Goal: Transaction & Acquisition: Purchase product/service

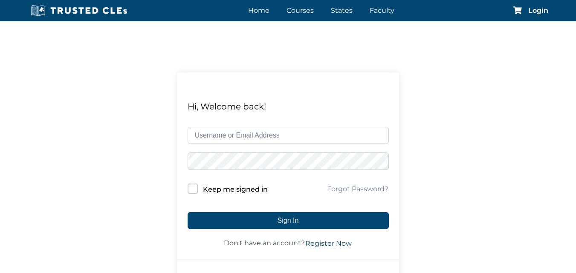
click at [162, 66] on div "Hi, Welcome back! Keep me signed in Forgot Password? Sign In Don't have an acco…" at bounding box center [288, 177] width 576 height 313
click at [228, 136] on input "text" at bounding box center [288, 135] width 201 height 17
type input "mlcorvani@gmail.com"
click at [188, 212] on button "Sign In" at bounding box center [288, 220] width 201 height 17
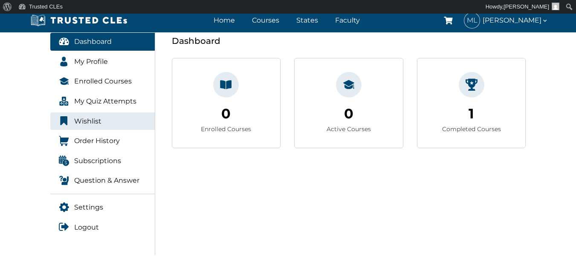
scroll to position [128, 0]
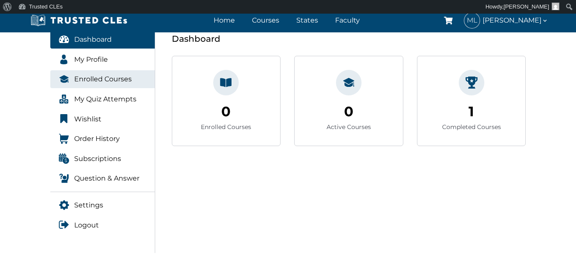
click at [104, 85] on link "Enrolled Courses" at bounding box center [102, 79] width 105 height 18
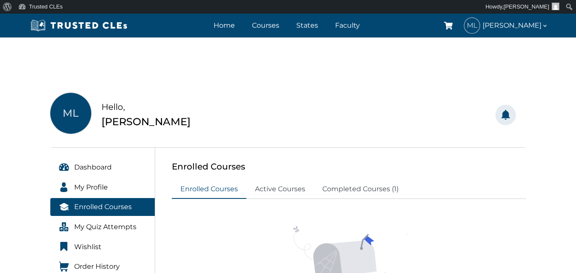
scroll to position [128, 0]
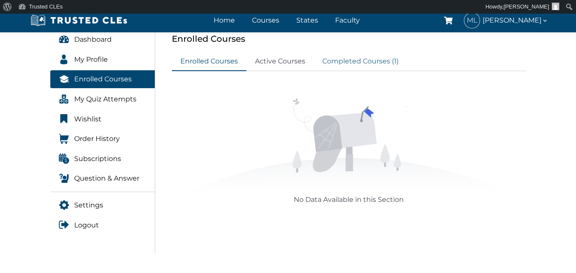
click at [342, 66] on link "Completed Courses (1)" at bounding box center [360, 61] width 93 height 19
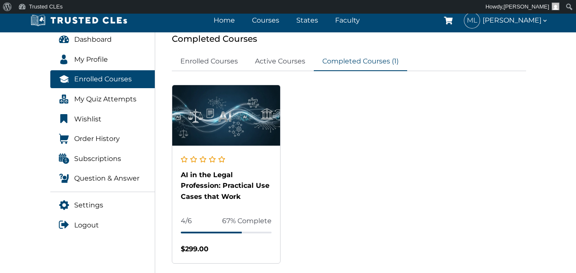
scroll to position [10, 0]
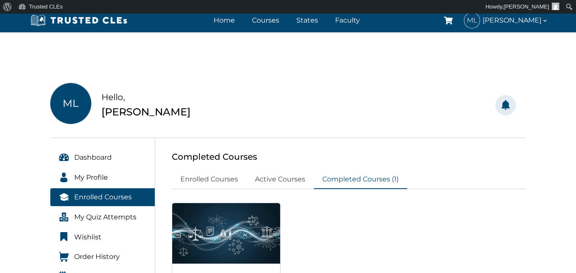
drag, startPoint x: 323, startPoint y: 174, endPoint x: 308, endPoint y: 94, distance: 81.6
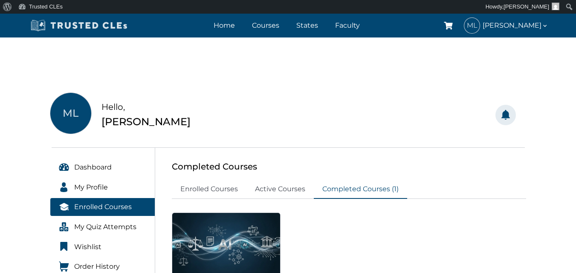
click at [110, 32] on img at bounding box center [79, 25] width 102 height 13
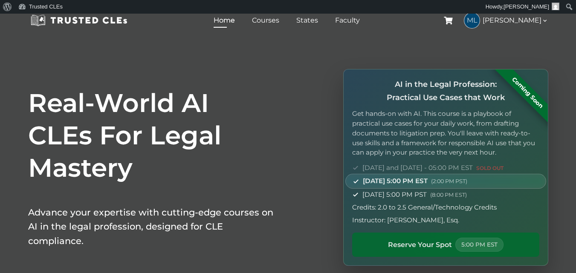
click at [429, 240] on span "Reserve Your Spot" at bounding box center [420, 245] width 64 height 11
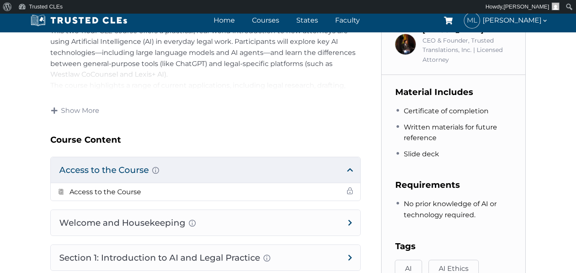
scroll to position [43, 0]
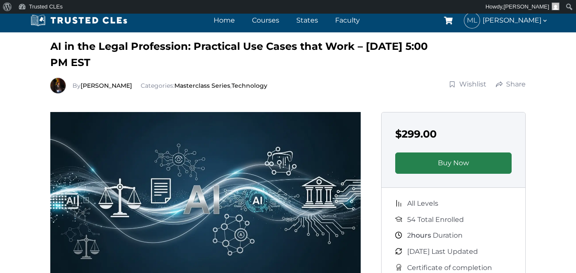
click at [430, 158] on link "Buy Now" at bounding box center [453, 163] width 117 height 21
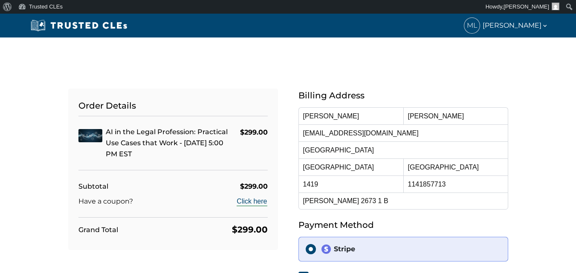
click at [260, 204] on button "Click here" at bounding box center [251, 201] width 31 height 10
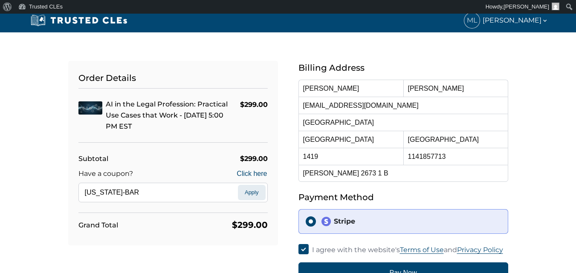
scroll to position [43, 0]
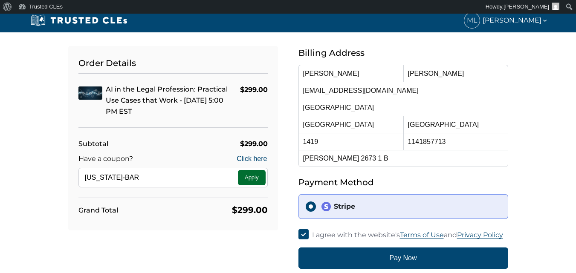
type input "FLORIDA-BAR"
click at [241, 176] on button "Apply" at bounding box center [252, 177] width 28 height 15
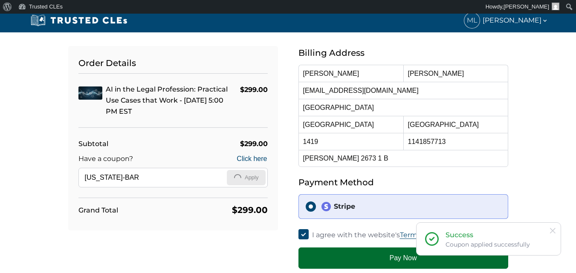
click at [351, 260] on button "Pay Now" at bounding box center [403, 258] width 210 height 21
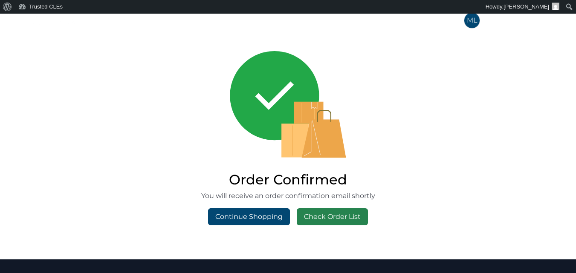
click at [336, 215] on link "Check Order List" at bounding box center [332, 216] width 71 height 17
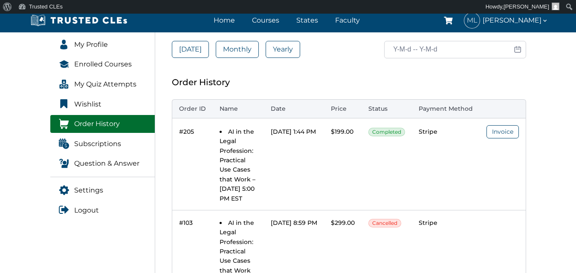
scroll to position [128, 0]
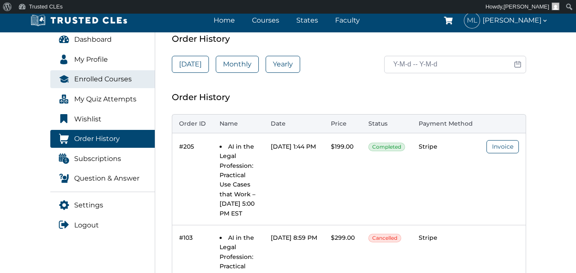
click at [101, 88] on link "Enrolled Courses" at bounding box center [102, 79] width 105 height 18
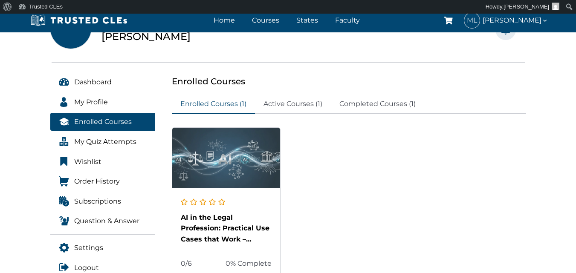
scroll to position [170, 0]
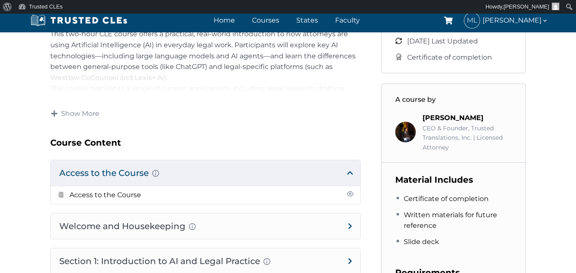
scroll to position [426, 0]
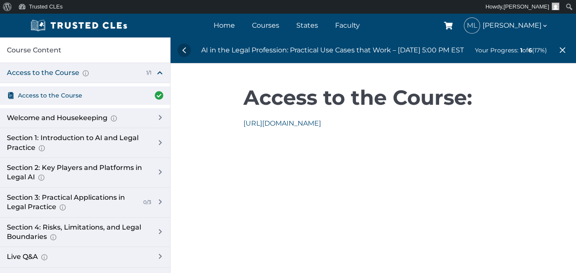
click at [339, 99] on h2 "Access to the Course:" at bounding box center [373, 97] width 260 height 41
click at [335, 99] on h2 "Access to the Course:" at bounding box center [373, 97] width 260 height 41
click at [332, 100] on h2 "Access to the Course:" at bounding box center [373, 97] width 260 height 41
